Goal: Task Accomplishment & Management: Manage account settings

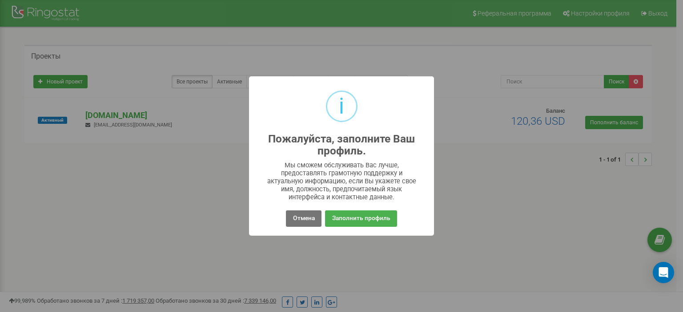
click at [361, 217] on button "Заполнить профиль" at bounding box center [361, 219] width 72 height 16
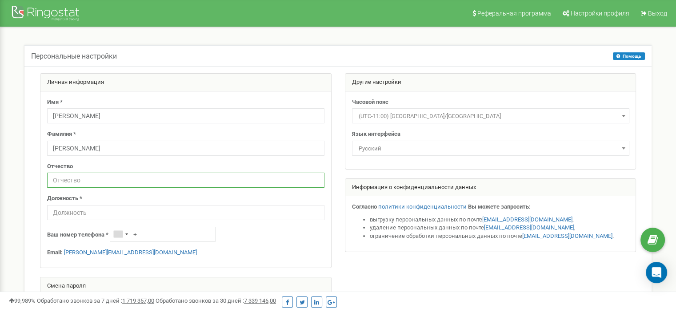
click at [139, 184] on input "text" at bounding box center [185, 180] width 277 height 15
type input "Юрійович"
click at [133, 215] on input "text" at bounding box center [185, 212] width 277 height 15
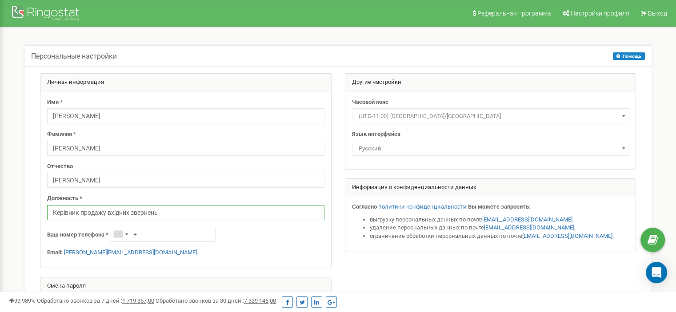
type input "Керівник продажу вхідних звернень"
click at [141, 240] on input "+" at bounding box center [163, 234] width 106 height 15
type input "[PHONE_NUMBER]"
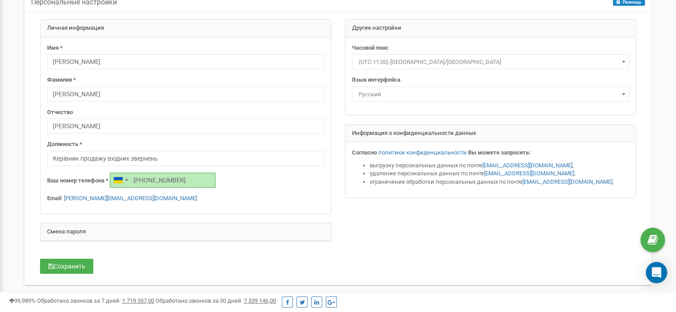
scroll to position [44, 0]
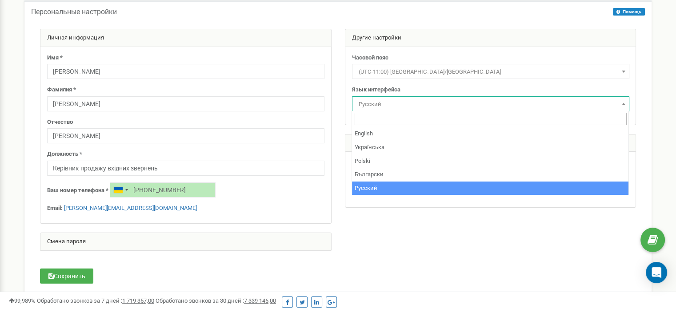
click at [418, 103] on span "Русский" at bounding box center [490, 104] width 271 height 12
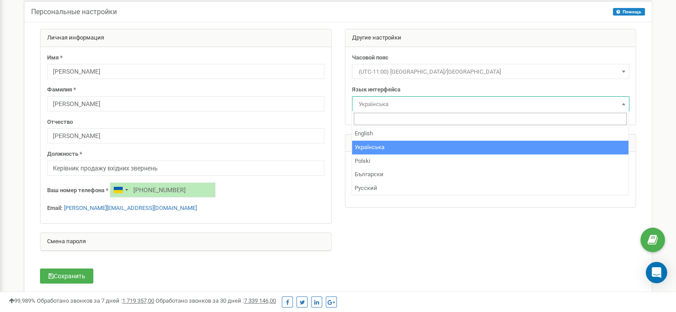
click at [383, 103] on span "Українська" at bounding box center [490, 104] width 271 height 12
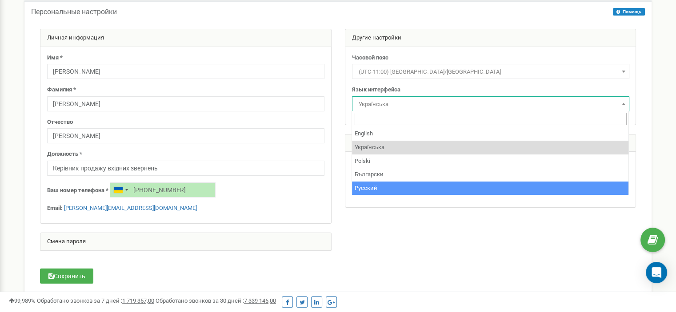
select select "rus"
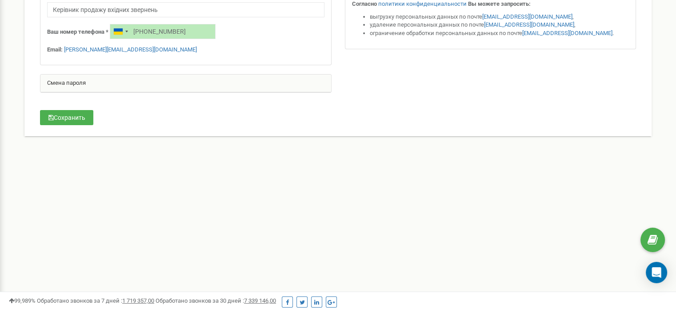
scroll to position [220, 0]
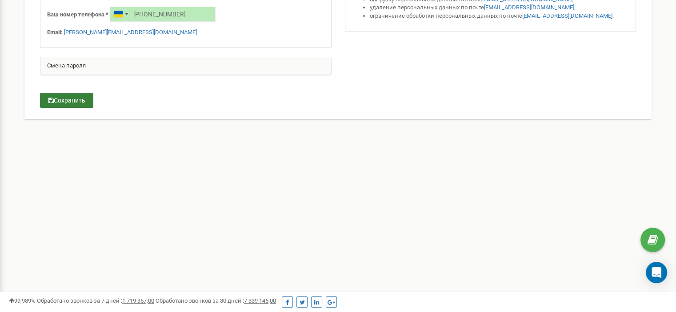
click at [71, 98] on button "Сохранить" at bounding box center [66, 100] width 53 height 15
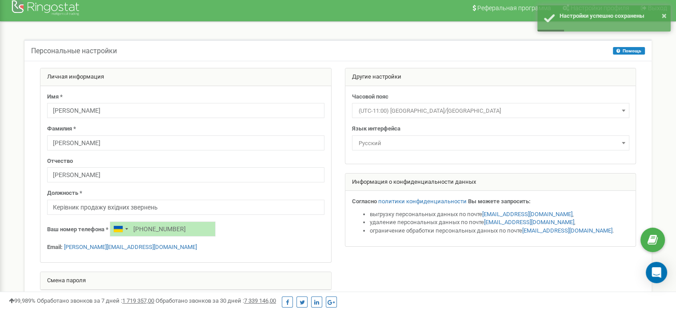
scroll to position [0, 0]
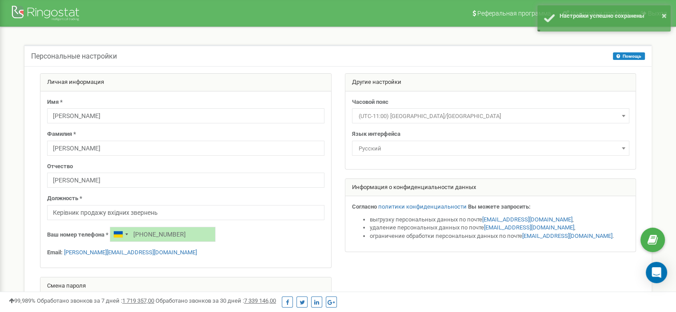
click at [405, 16] on nav "Реферальная программа Настройки профиля Выход" at bounding box center [338, 13] width 676 height 27
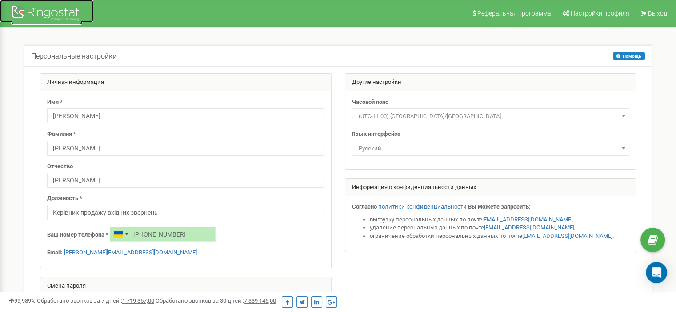
click at [64, 10] on div at bounding box center [46, 14] width 71 height 21
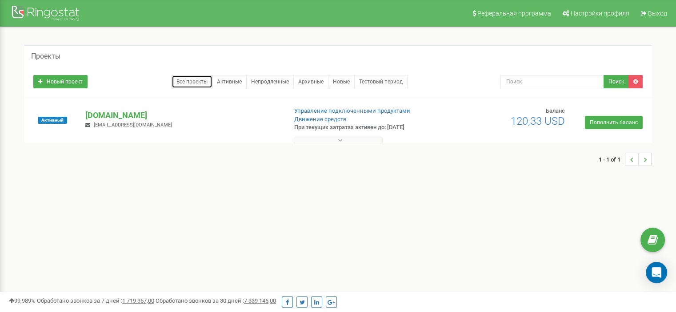
click at [185, 83] on link "Все проекты" at bounding box center [192, 81] width 41 height 13
click at [343, 138] on button at bounding box center [338, 140] width 89 height 7
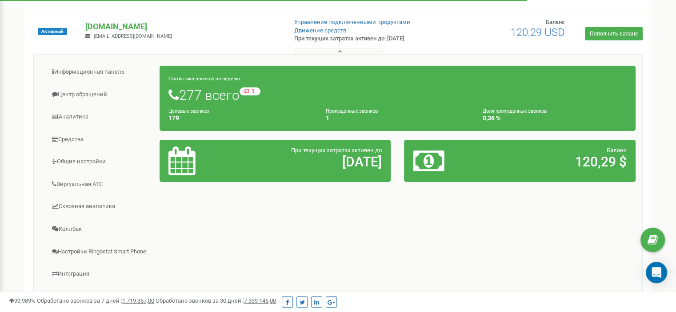
scroll to position [133, 0]
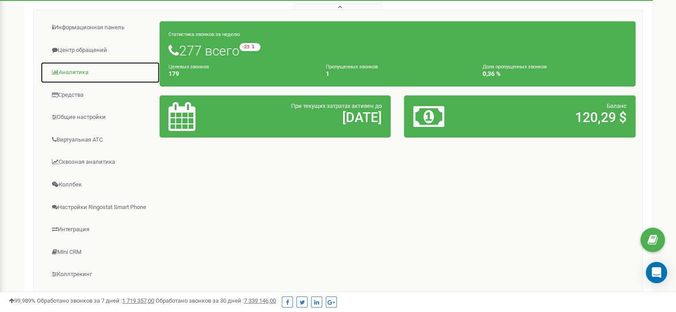
click at [85, 70] on link "Аналитика" at bounding box center [100, 73] width 120 height 22
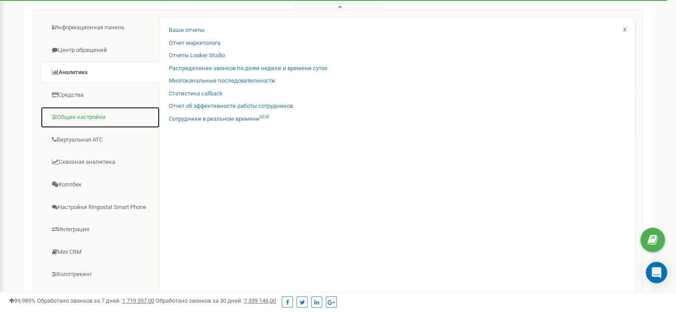
click at [91, 118] on link "Общие настройки" at bounding box center [100, 118] width 120 height 22
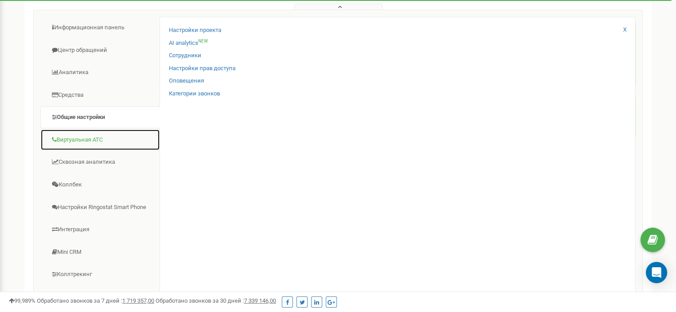
click at [99, 145] on link "Виртуальная АТС" at bounding box center [100, 140] width 120 height 22
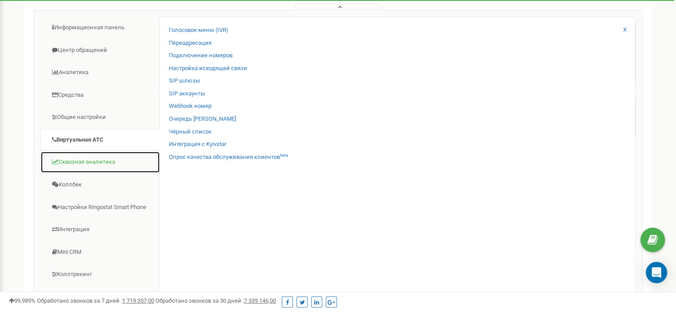
click at [99, 158] on link "Сквозная аналитика" at bounding box center [100, 163] width 120 height 22
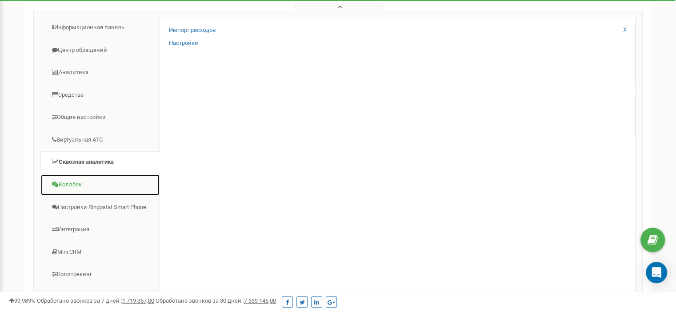
click at [83, 185] on link "Коллбек" at bounding box center [100, 185] width 120 height 22
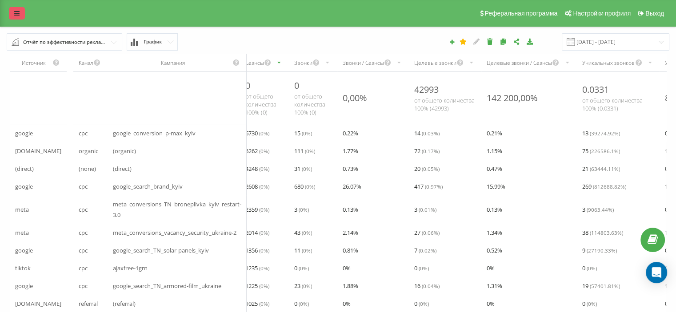
click at [16, 16] on icon at bounding box center [16, 13] width 5 height 6
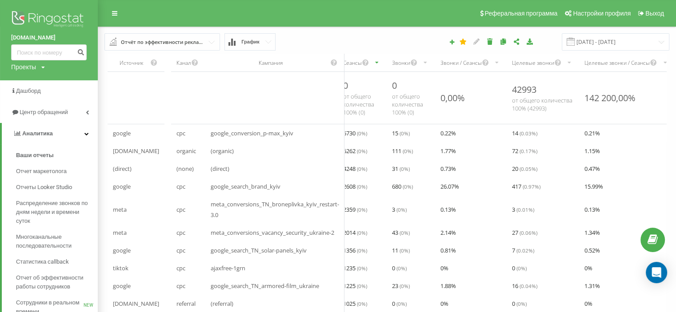
click at [53, 19] on img at bounding box center [49, 20] width 76 height 22
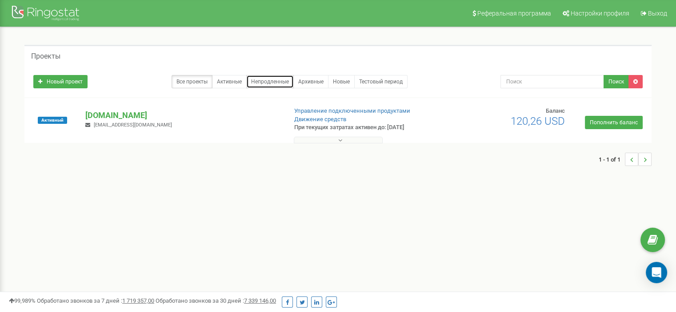
click at [260, 80] on link "Непродленные" at bounding box center [270, 81] width 48 height 13
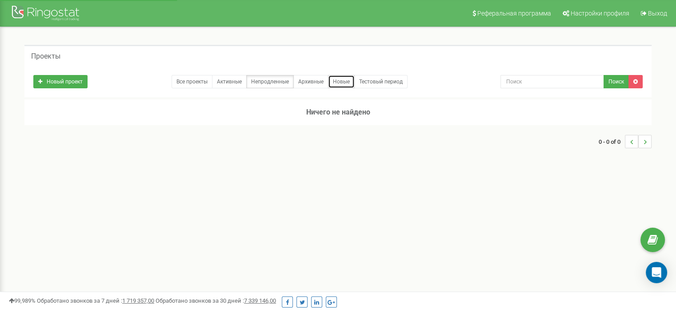
click at [348, 80] on link "Новые" at bounding box center [341, 81] width 27 height 13
click at [242, 76] on link "Активные" at bounding box center [229, 81] width 35 height 13
